Goal: Use online tool/utility: Utilize a website feature to perform a specific function

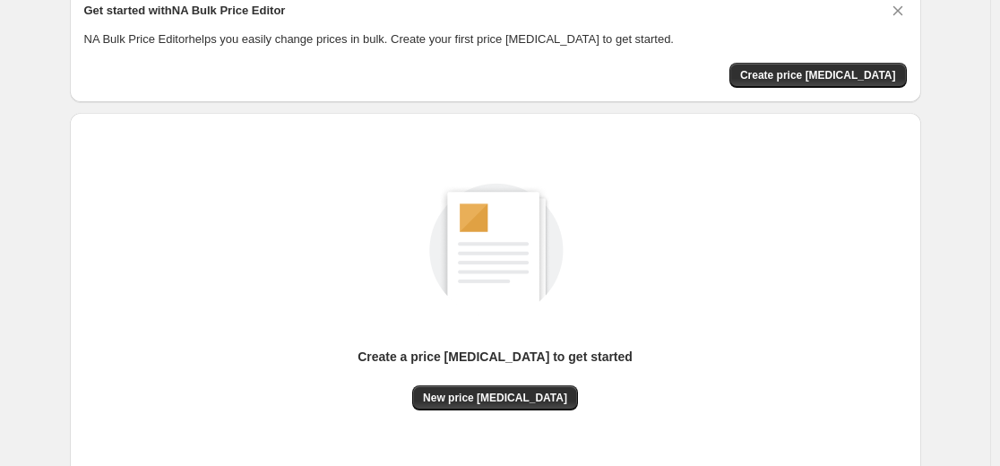
scroll to position [179, 0]
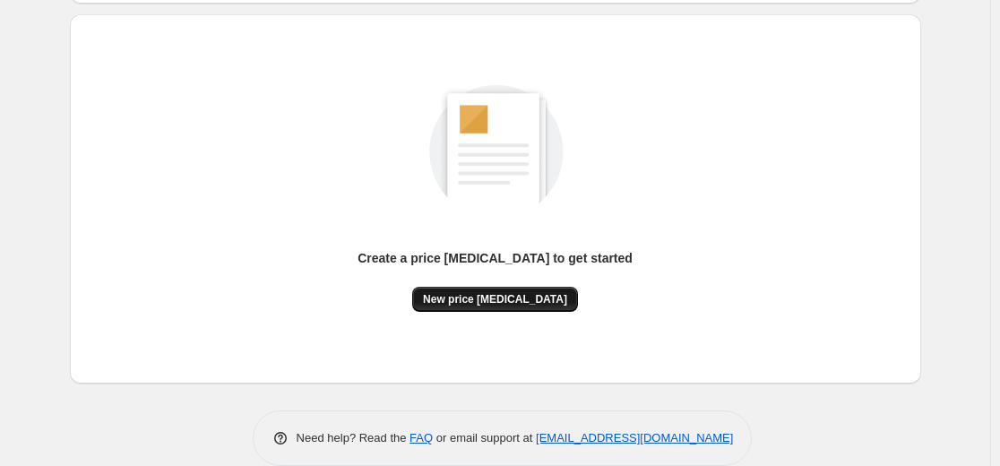
click at [470, 298] on span "New price [MEDICAL_DATA]" at bounding box center [495, 299] width 144 height 14
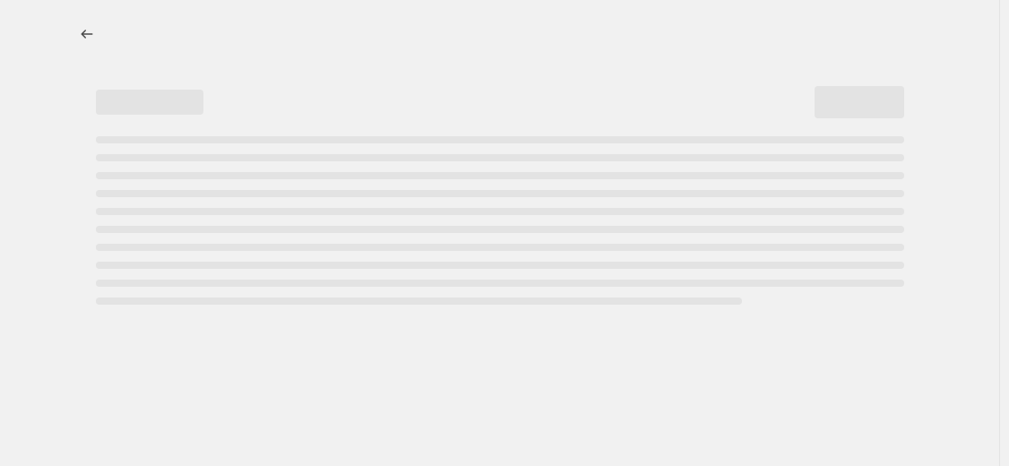
select select "percentage"
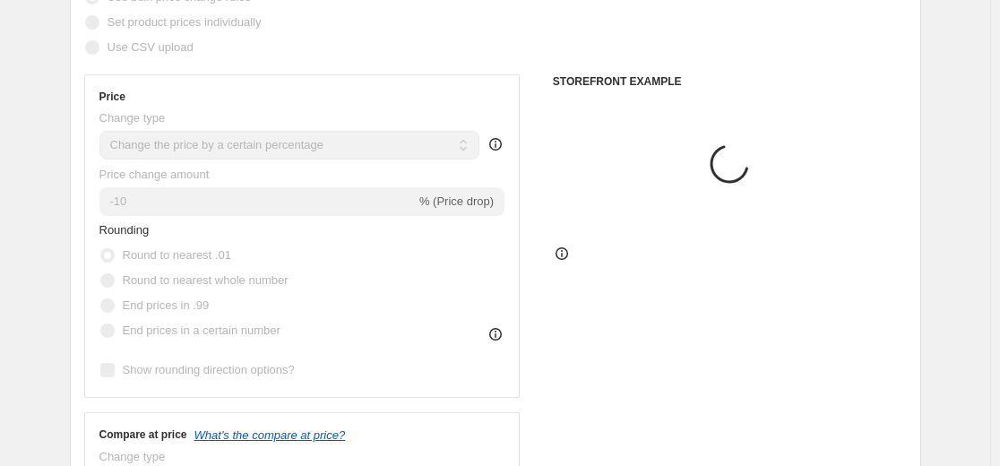
scroll to position [359, 0]
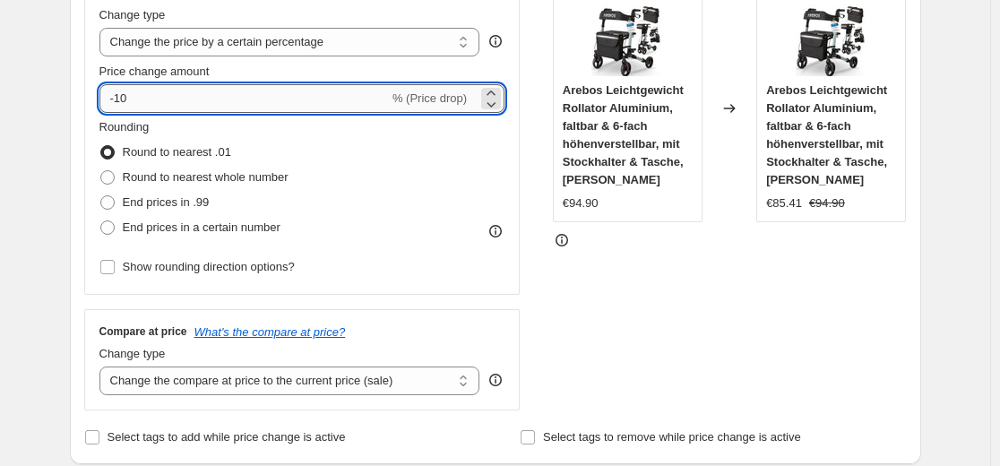
click at [177, 104] on input "-10" at bounding box center [244, 98] width 290 height 29
type input "-1"
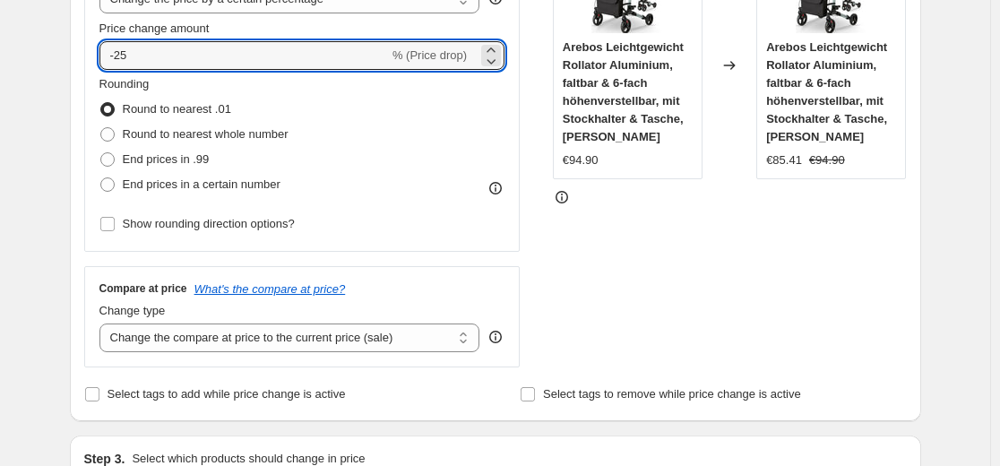
scroll to position [269, 0]
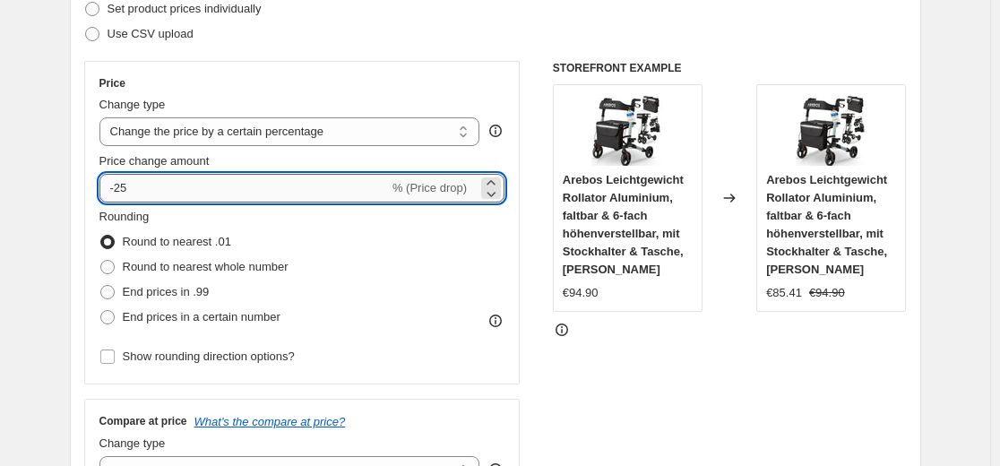
type input "-2"
type input "-35"
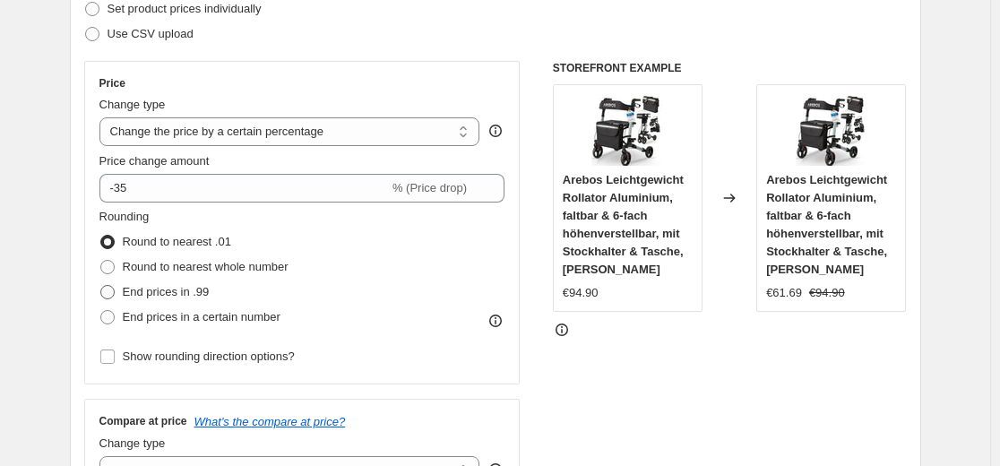
click at [190, 290] on span "End prices in .99" at bounding box center [166, 291] width 87 height 13
click at [101, 286] on input "End prices in .99" at bounding box center [100, 285] width 1 height 1
radio input "true"
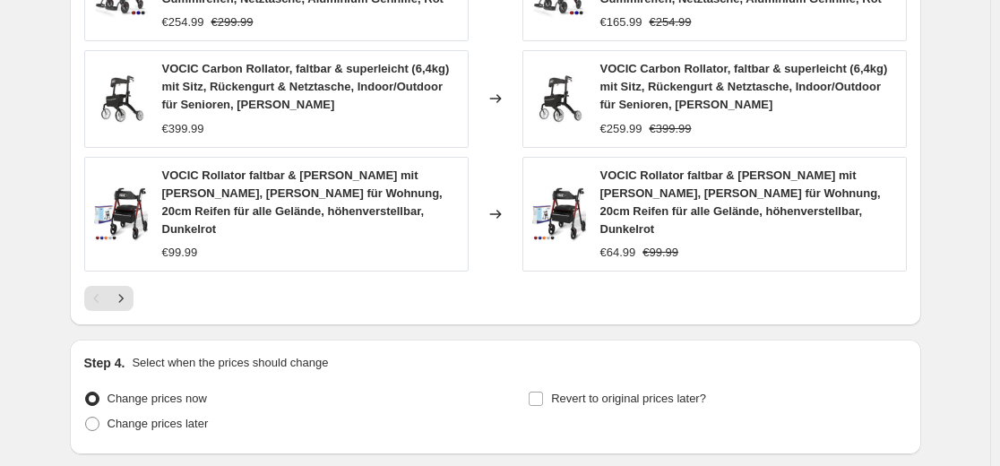
scroll to position [1444, 0]
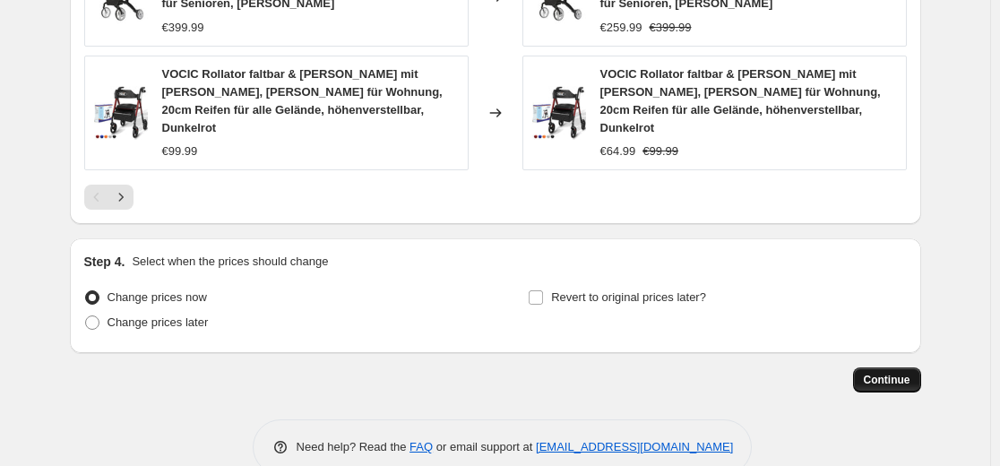
click at [883, 373] on span "Continue" at bounding box center [887, 380] width 47 height 14
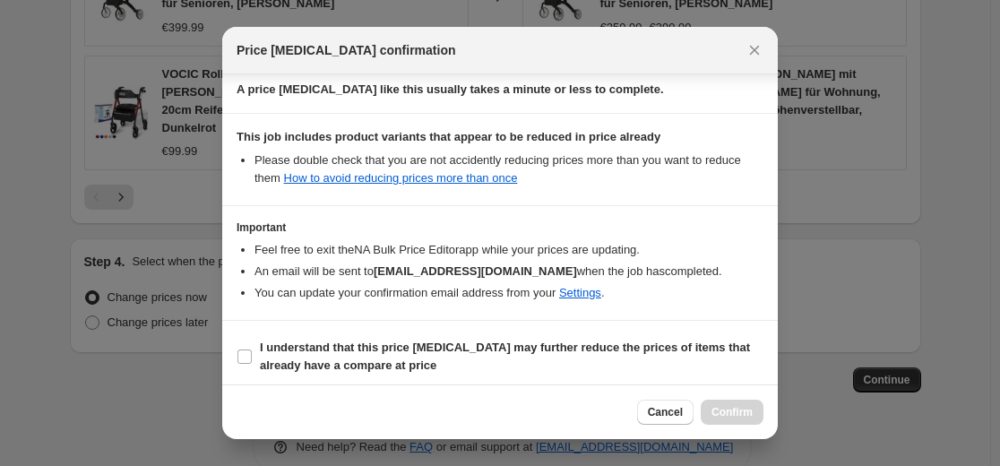
scroll to position [289, 0]
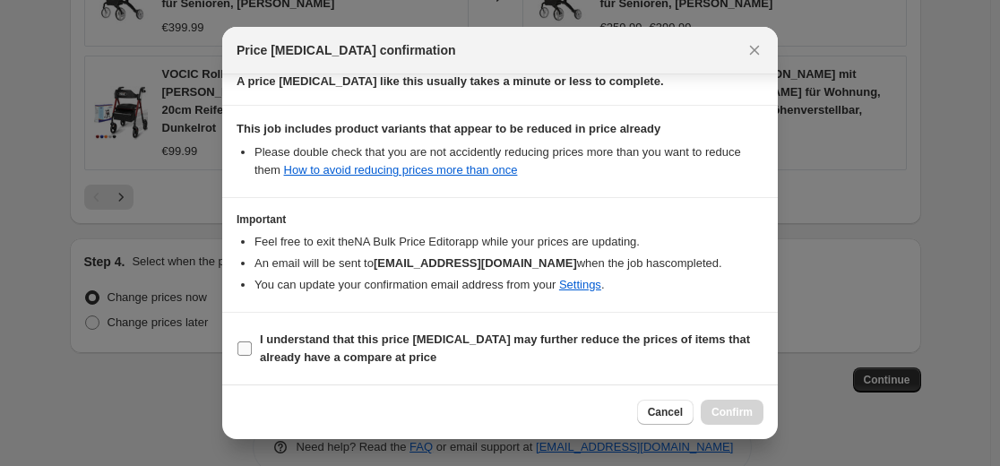
click at [260, 349] on span "I understand that this price [MEDICAL_DATA] may further reduce the prices of it…" at bounding box center [512, 349] width 504 height 36
click at [252, 349] on input "I understand that this price [MEDICAL_DATA] may further reduce the prices of it…" at bounding box center [245, 349] width 14 height 14
checkbox input "true"
click at [739, 406] on span "Confirm" at bounding box center [732, 412] width 41 height 14
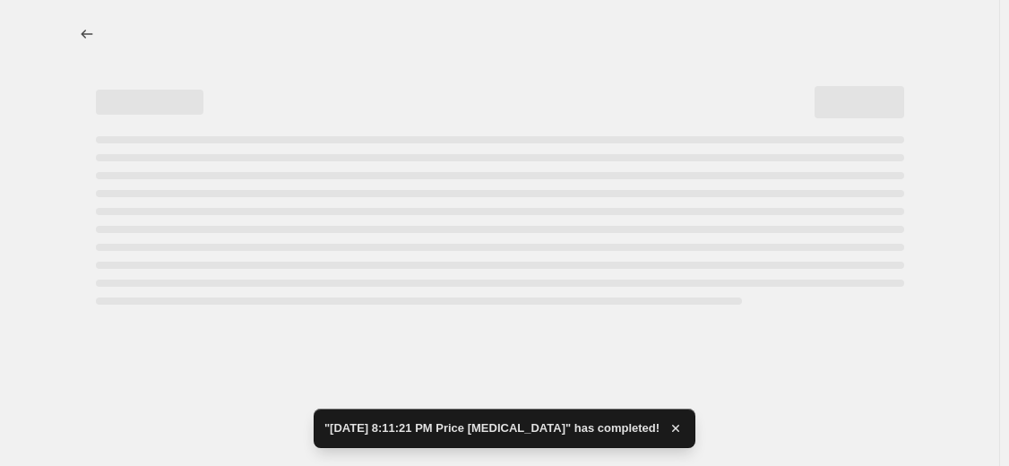
select select "percentage"
